Goal: Check status

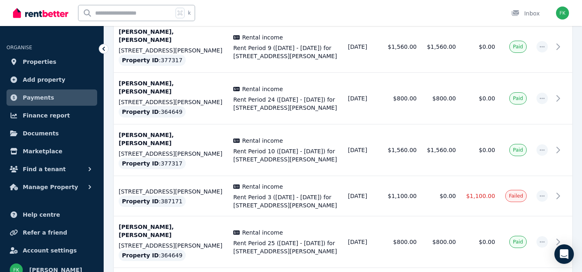
scroll to position [1863, 0]
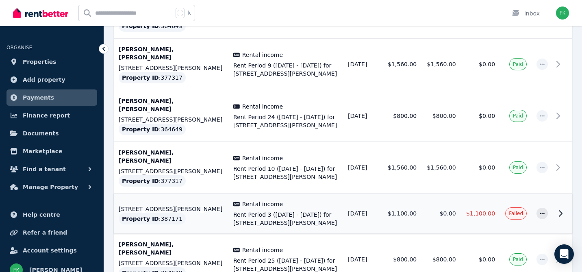
click at [191, 193] on td "[STREET_ADDRESS][PERSON_NAME] Property ID : 387171" at bounding box center [171, 213] width 115 height 40
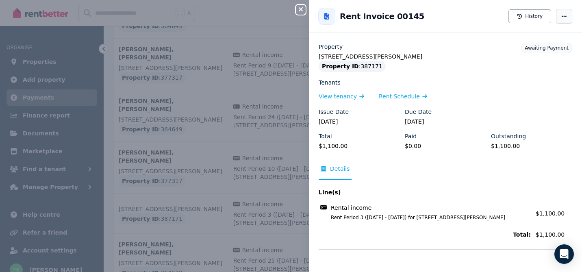
click at [568, 17] on span "button" at bounding box center [564, 16] width 16 height 15
